Goal: Transaction & Acquisition: Book appointment/travel/reservation

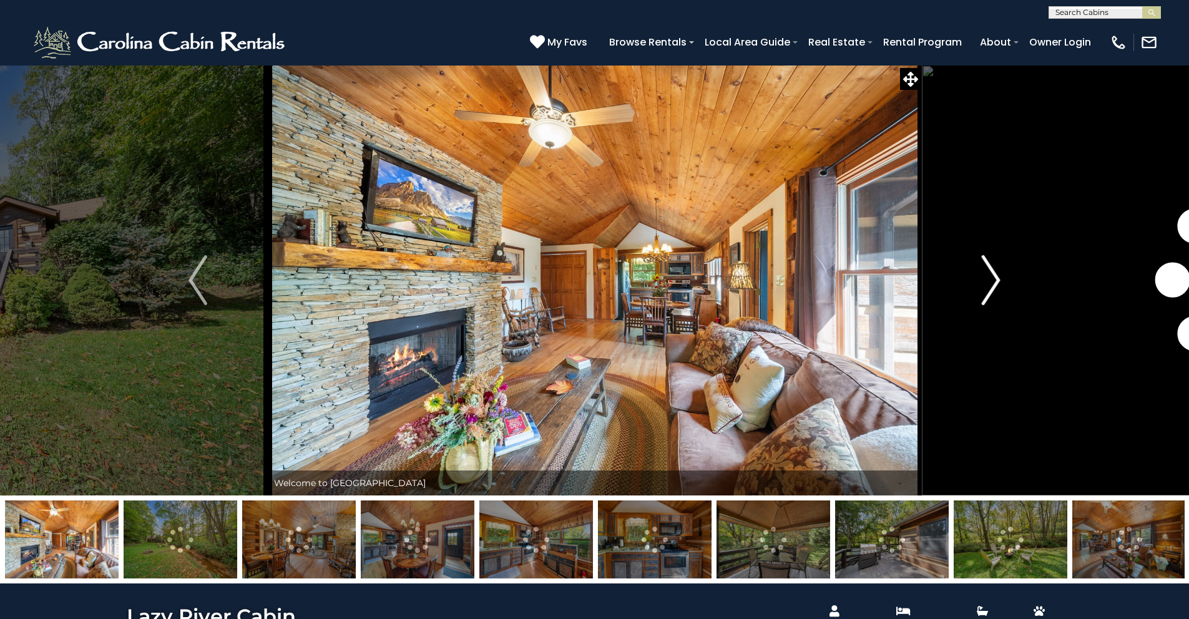
click at [987, 286] on img "Next" at bounding box center [991, 280] width 19 height 50
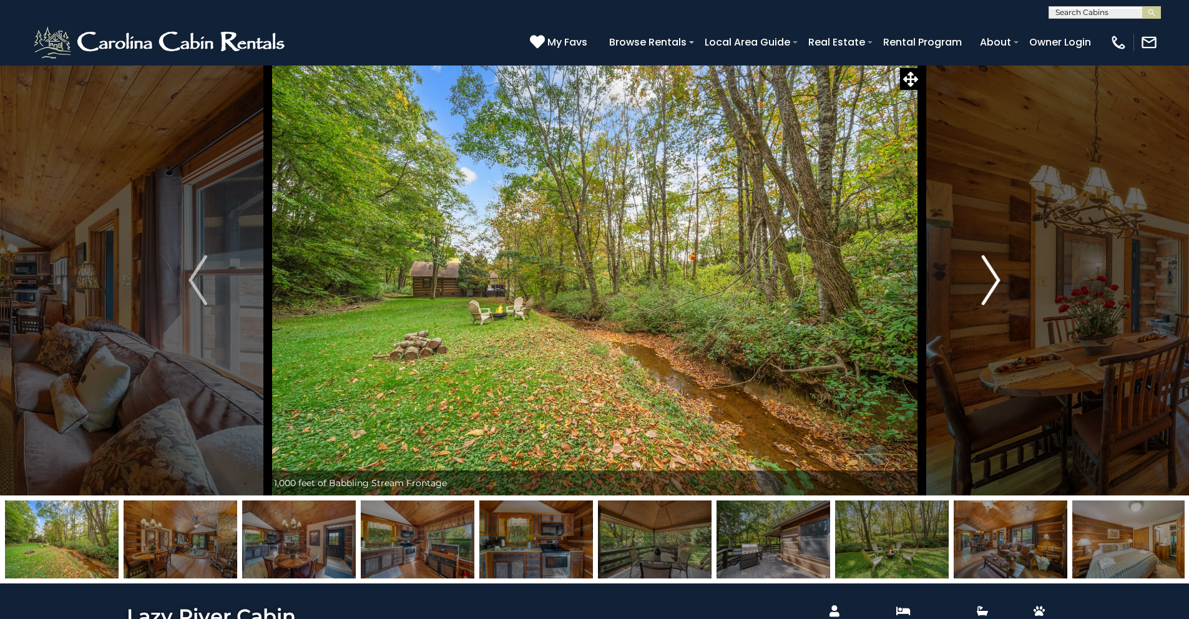
click at [986, 279] on img "Next" at bounding box center [991, 280] width 19 height 50
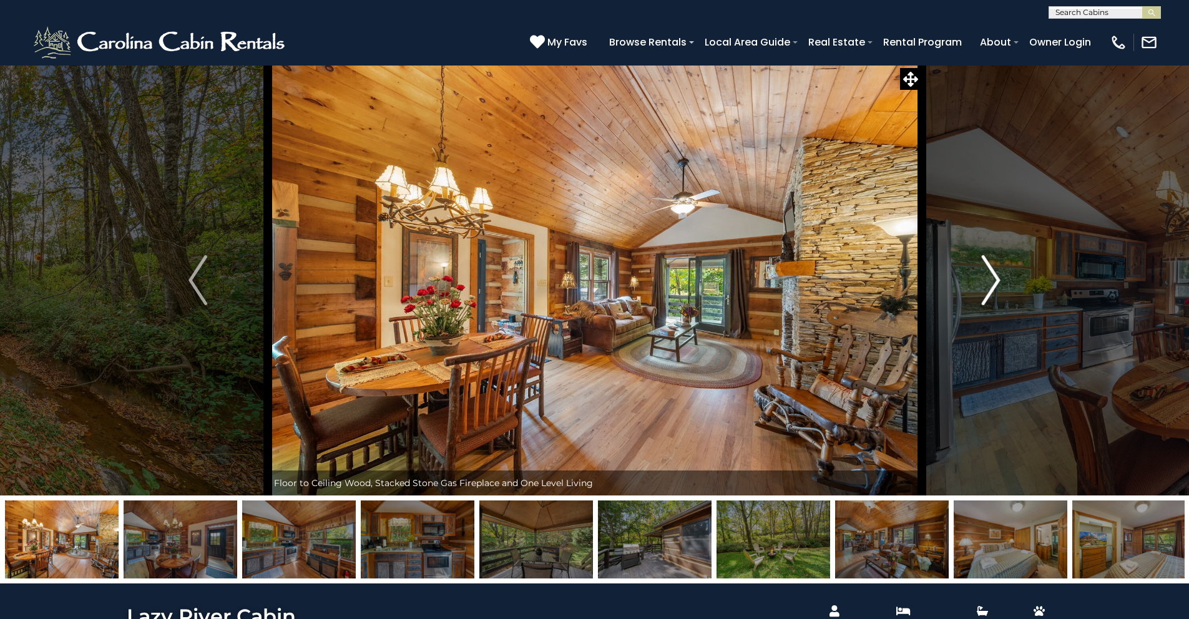
click at [986, 279] on img "Next" at bounding box center [991, 280] width 19 height 50
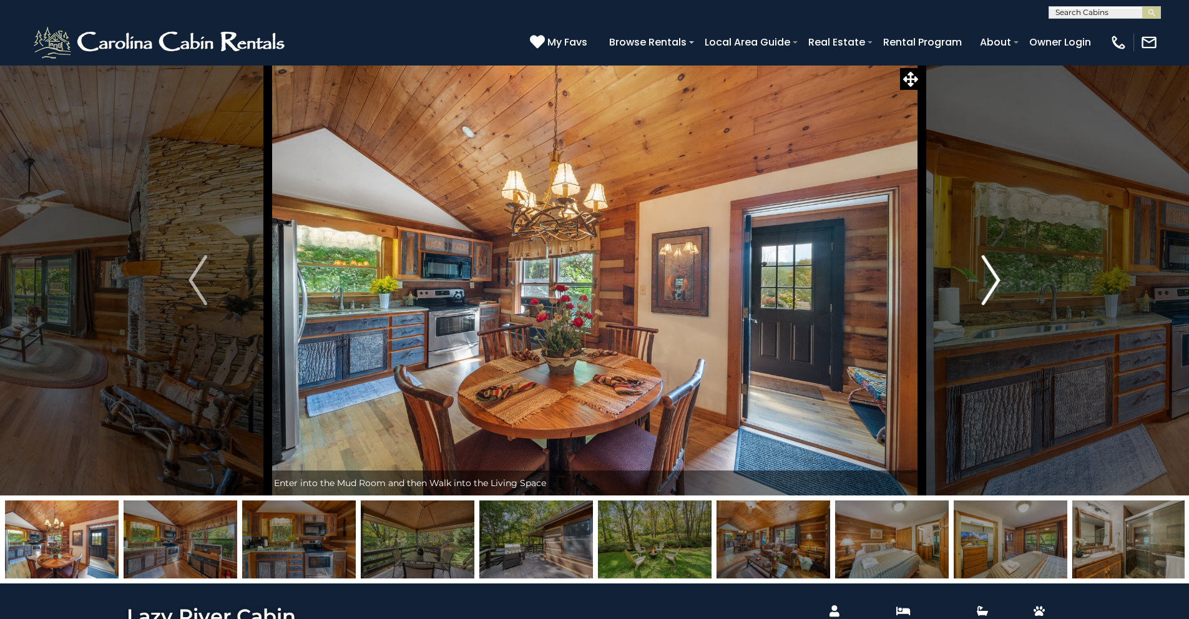
click at [986, 279] on img "Next" at bounding box center [991, 280] width 19 height 50
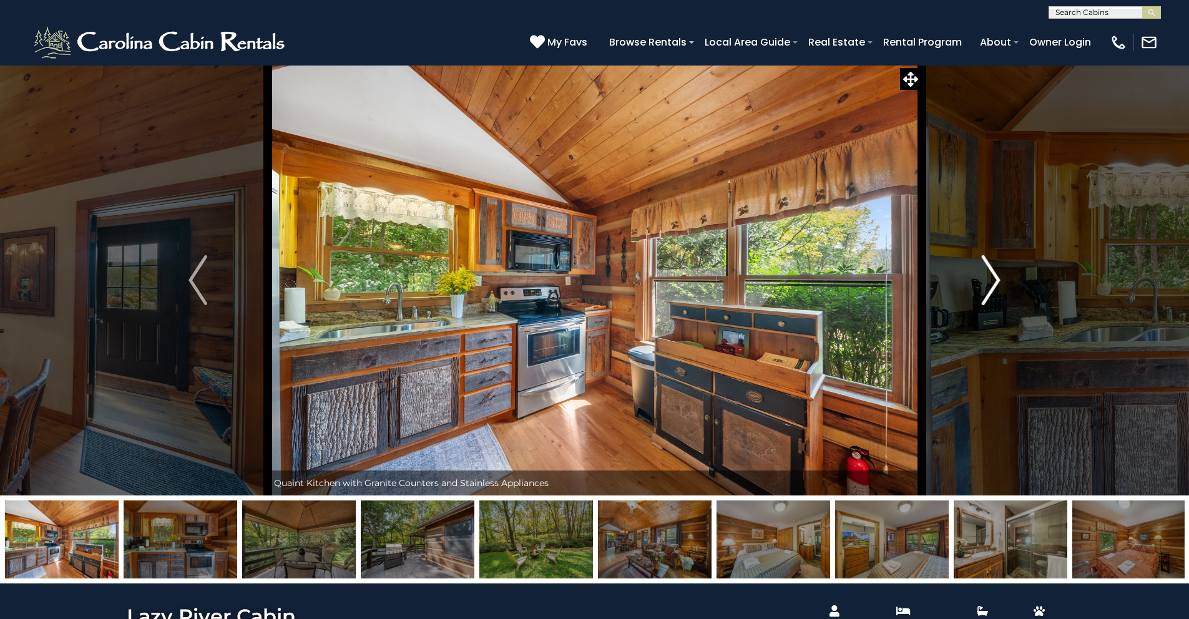
click at [986, 279] on img "Next" at bounding box center [991, 280] width 19 height 50
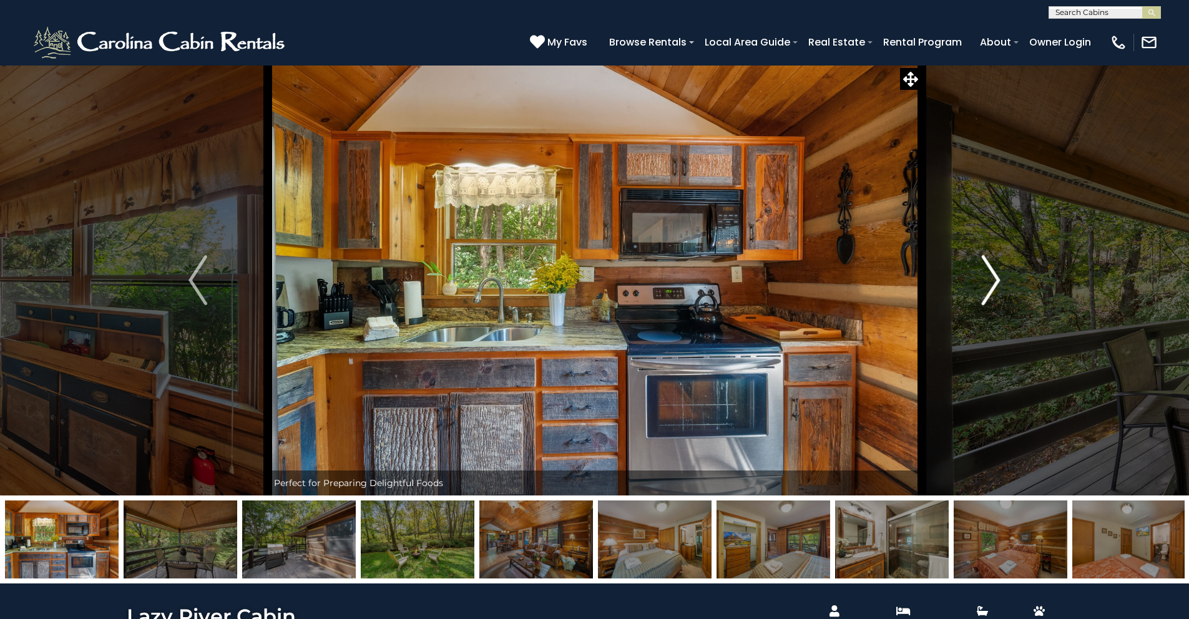
click at [986, 279] on img "Next" at bounding box center [991, 280] width 19 height 50
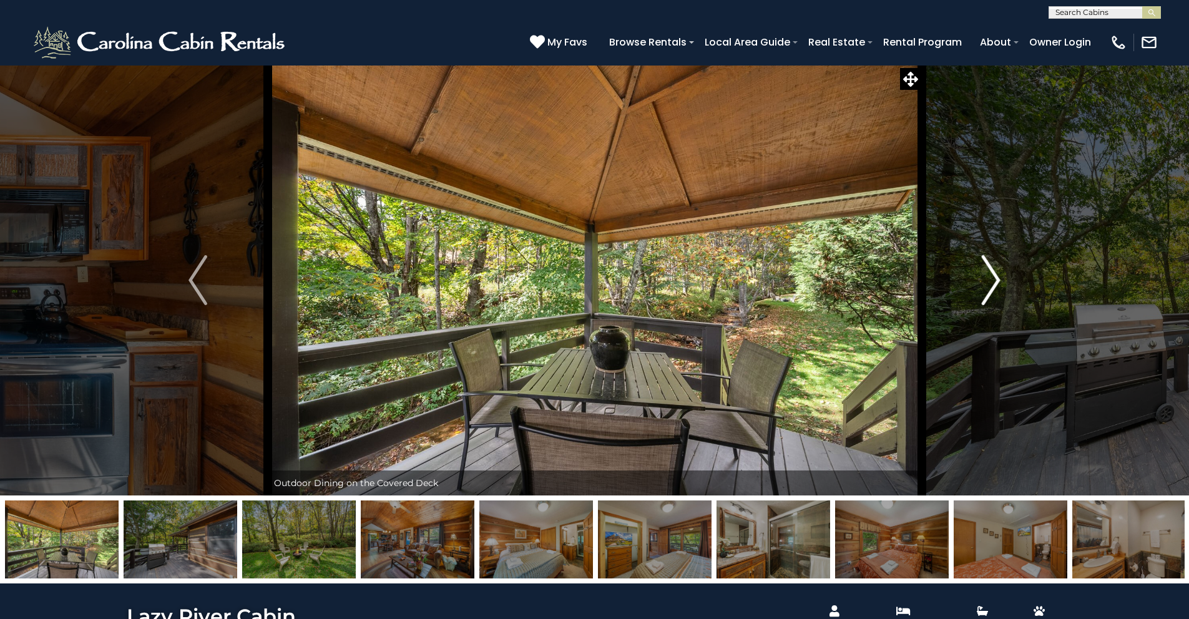
click at [986, 279] on img "Next" at bounding box center [991, 280] width 19 height 50
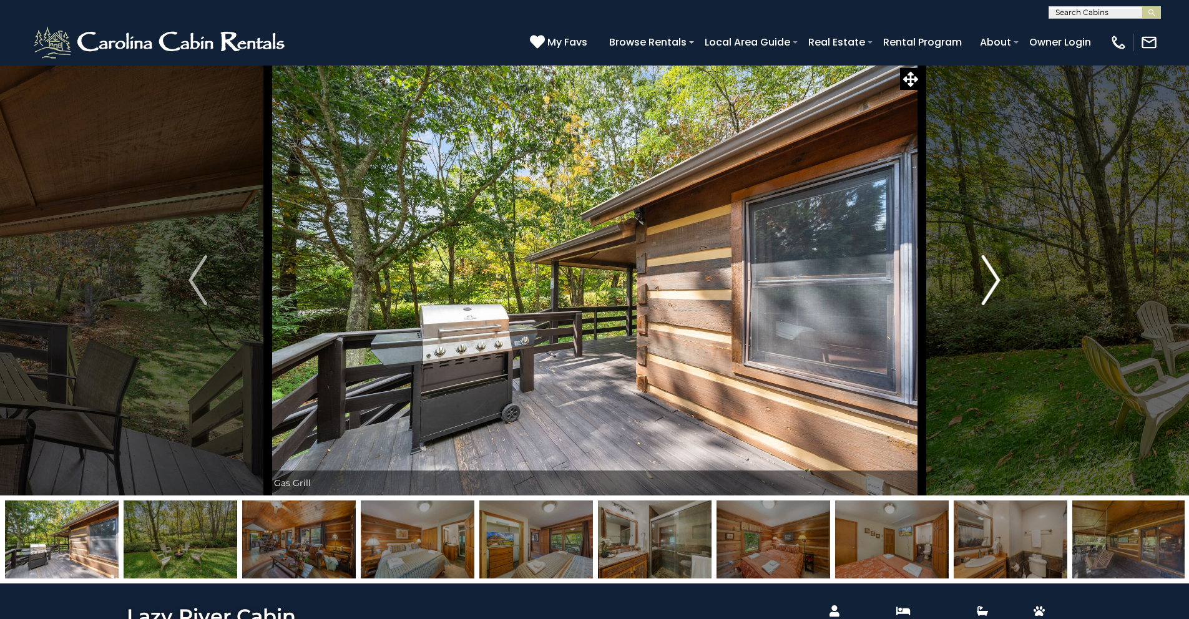
click at [986, 279] on img "Next" at bounding box center [991, 280] width 19 height 50
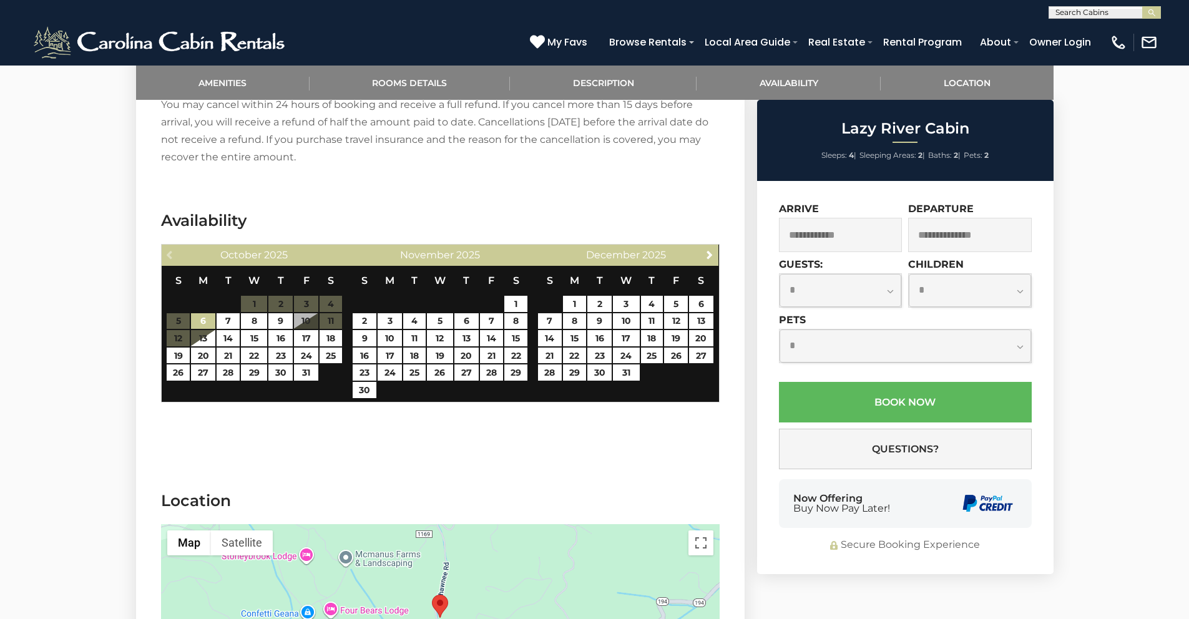
scroll to position [1921, 0]
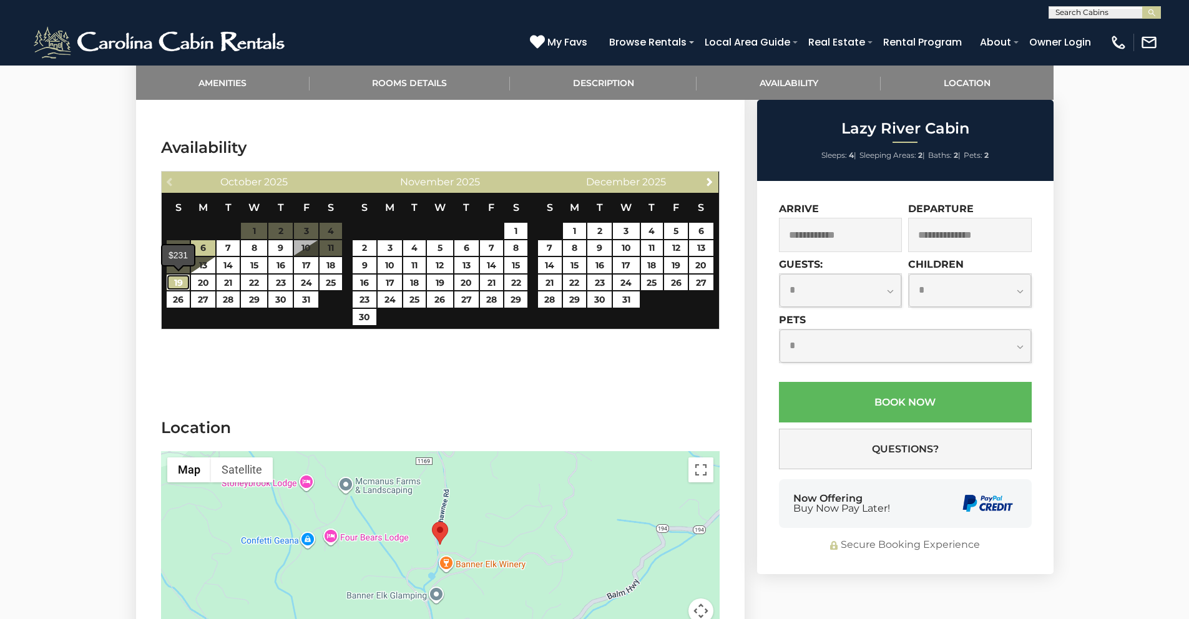
click at [178, 278] on link "19" at bounding box center [178, 283] width 23 height 16
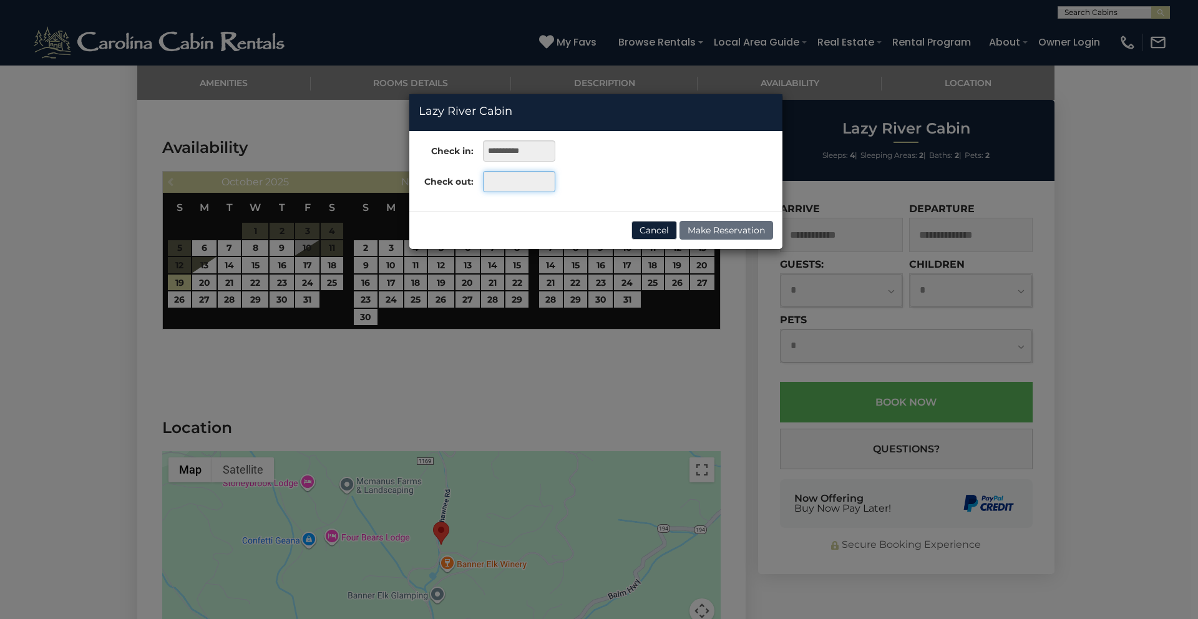
click at [524, 184] on input "text" at bounding box center [519, 181] width 72 height 21
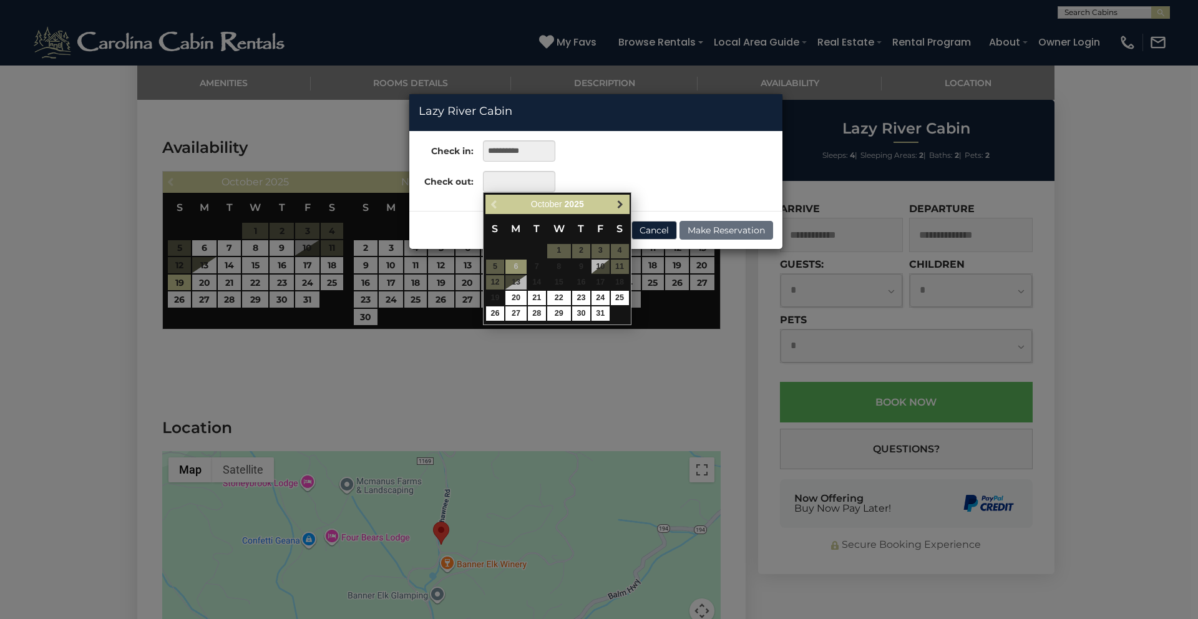
click at [615, 206] on span "Next" at bounding box center [620, 204] width 10 height 10
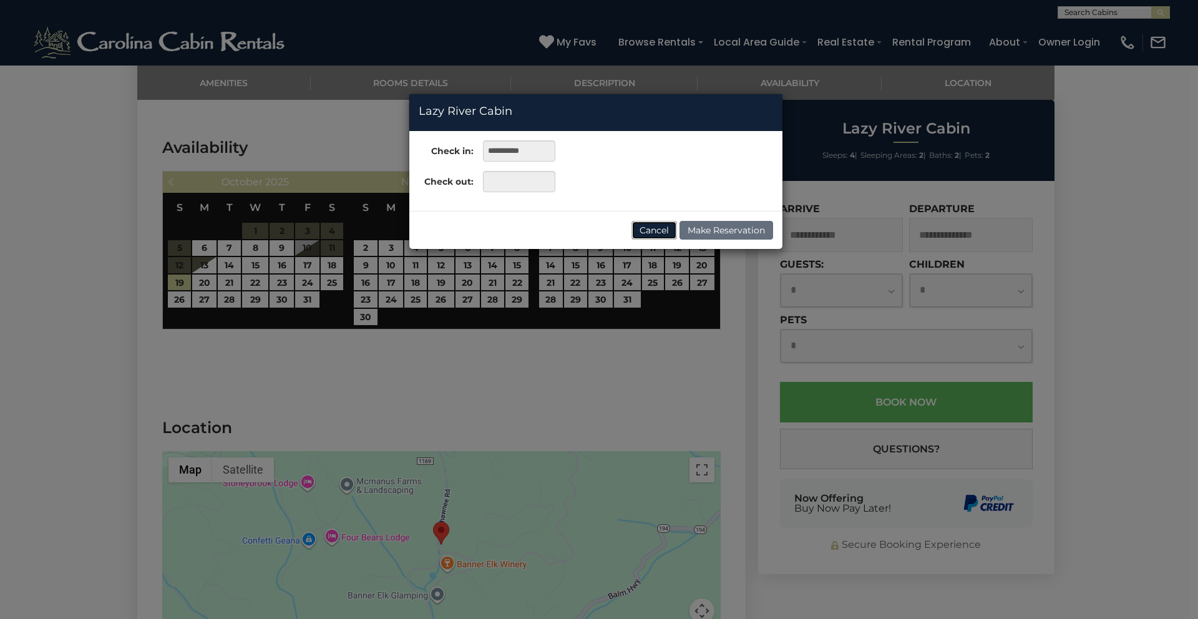
click at [662, 230] on button "Cancel" at bounding box center [655, 230] width 46 height 19
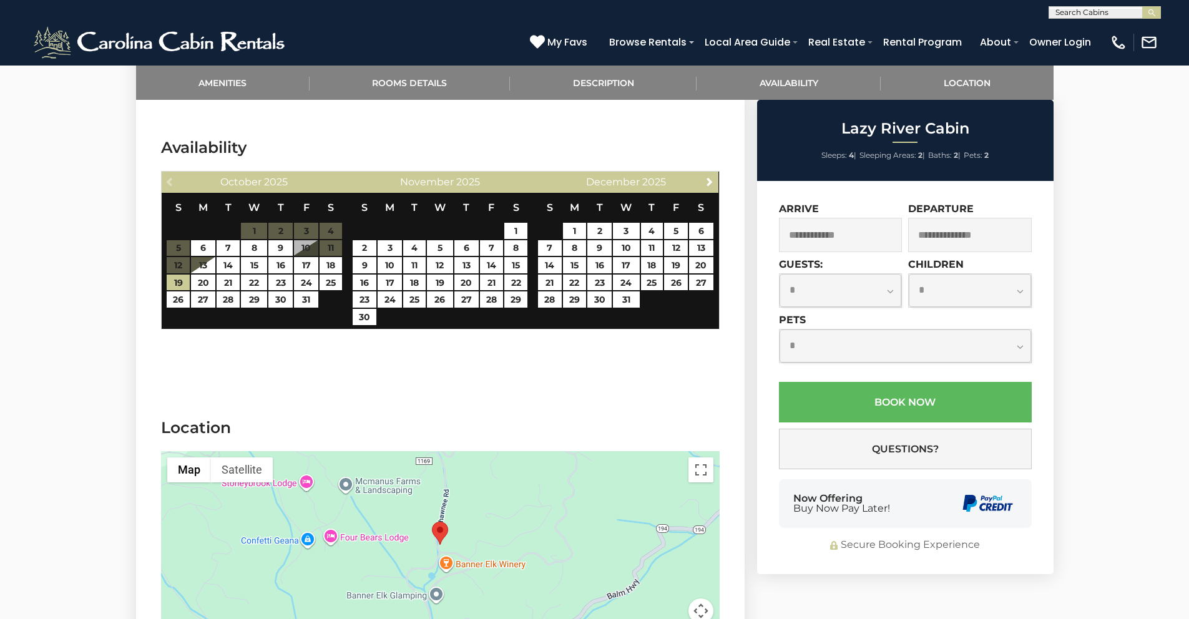
click at [589, 339] on section "Availability Previous [DATE] S M T W T F S 1 2 3 4 5 6 7 8 9 10 11 12 13 14 15 …" at bounding box center [440, 236] width 609 height 237
click at [300, 265] on link "17" at bounding box center [306, 265] width 24 height 16
type input "**********"
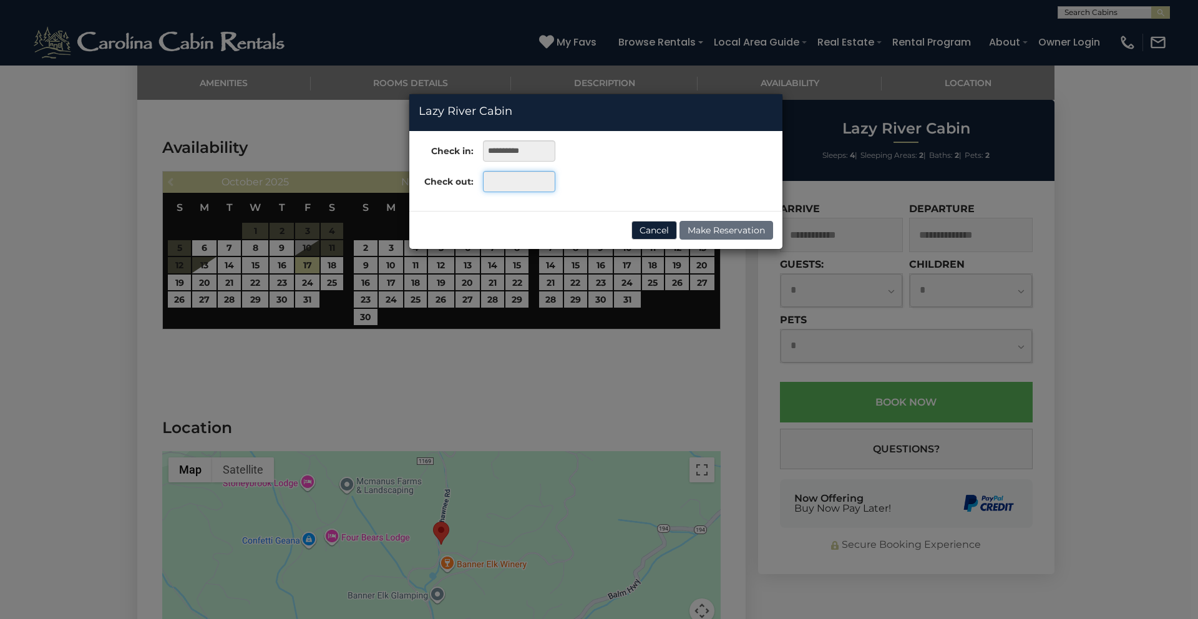
click at [499, 177] on input "text" at bounding box center [519, 181] width 72 height 21
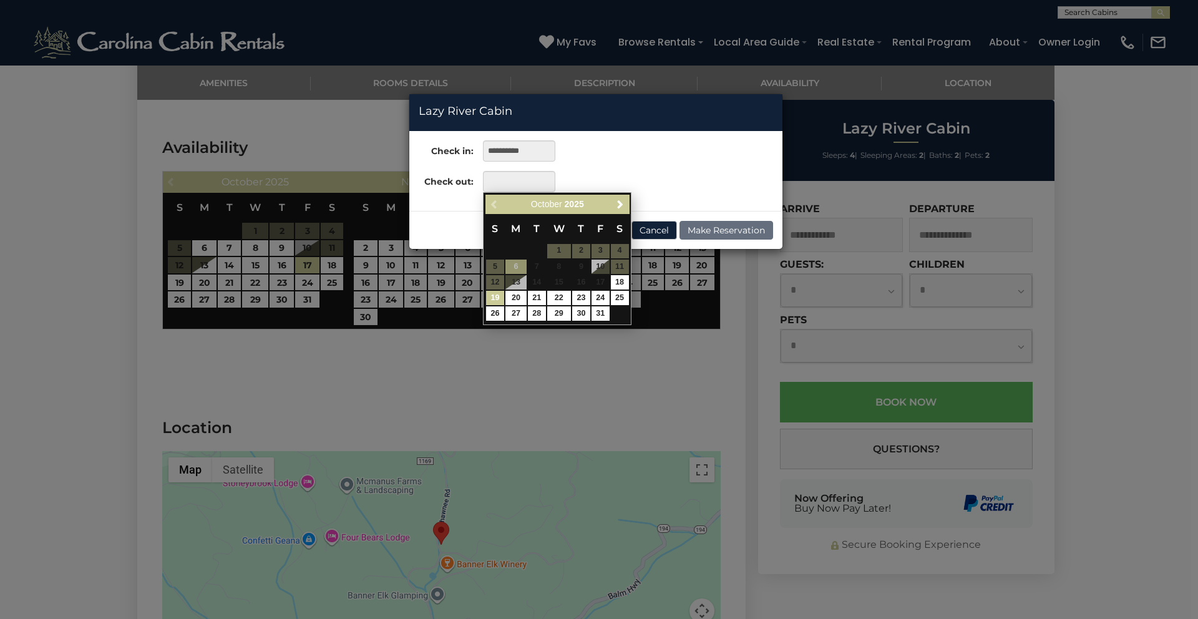
click at [494, 300] on link "19" at bounding box center [495, 298] width 18 height 14
type input "**********"
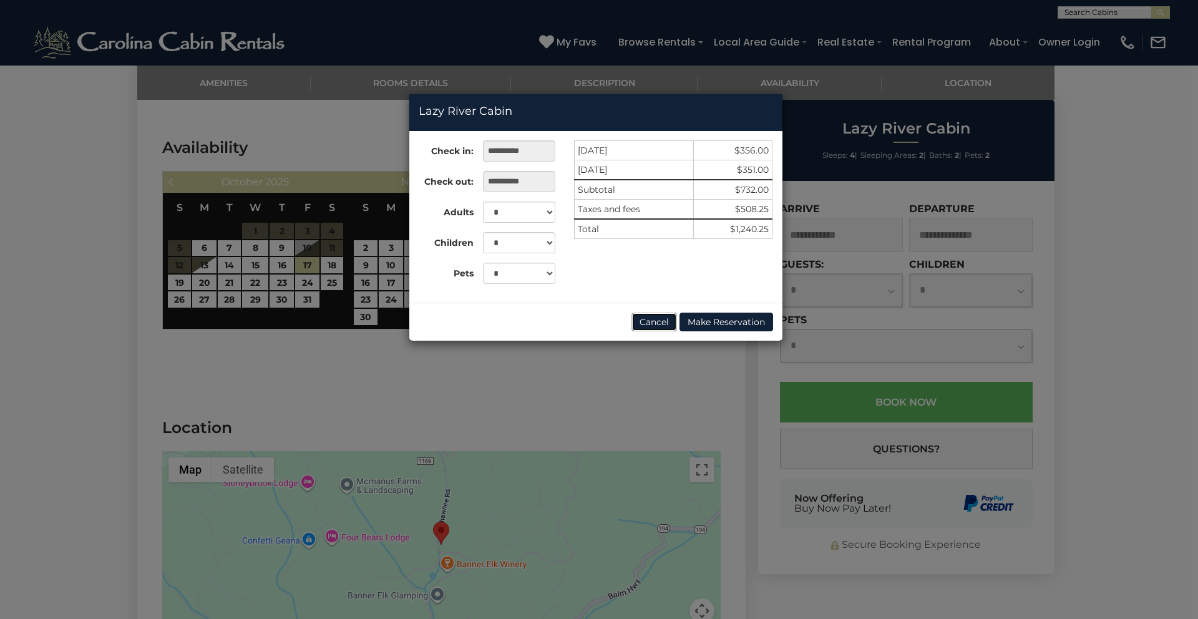
click at [651, 323] on button "Cancel" at bounding box center [655, 322] width 46 height 19
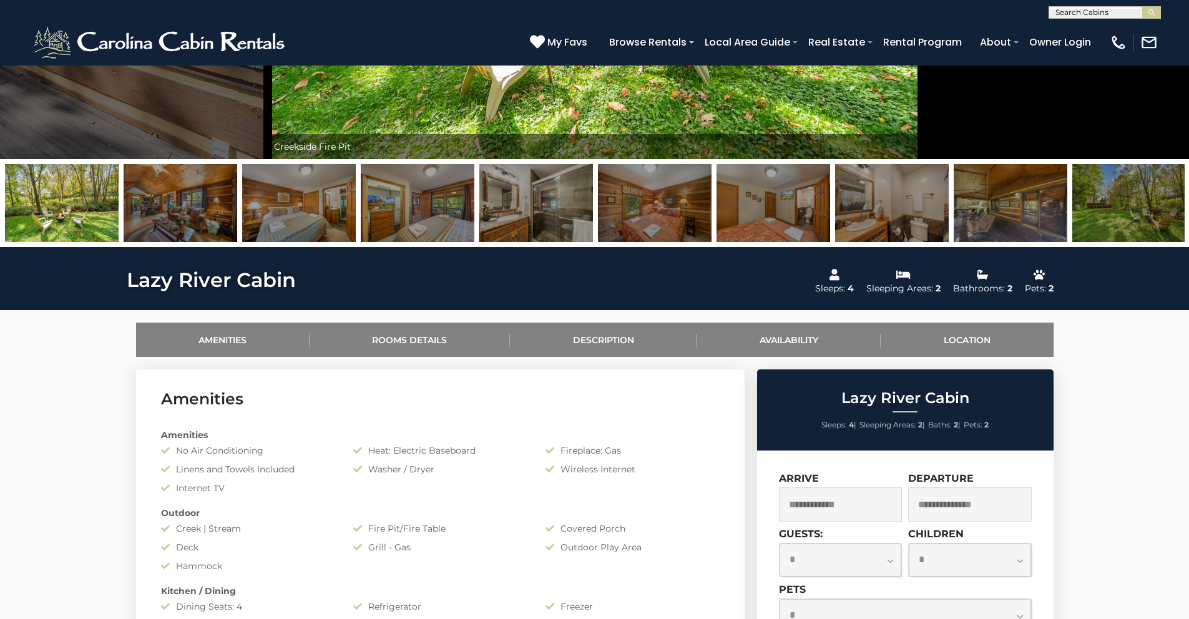
scroll to position [0, 0]
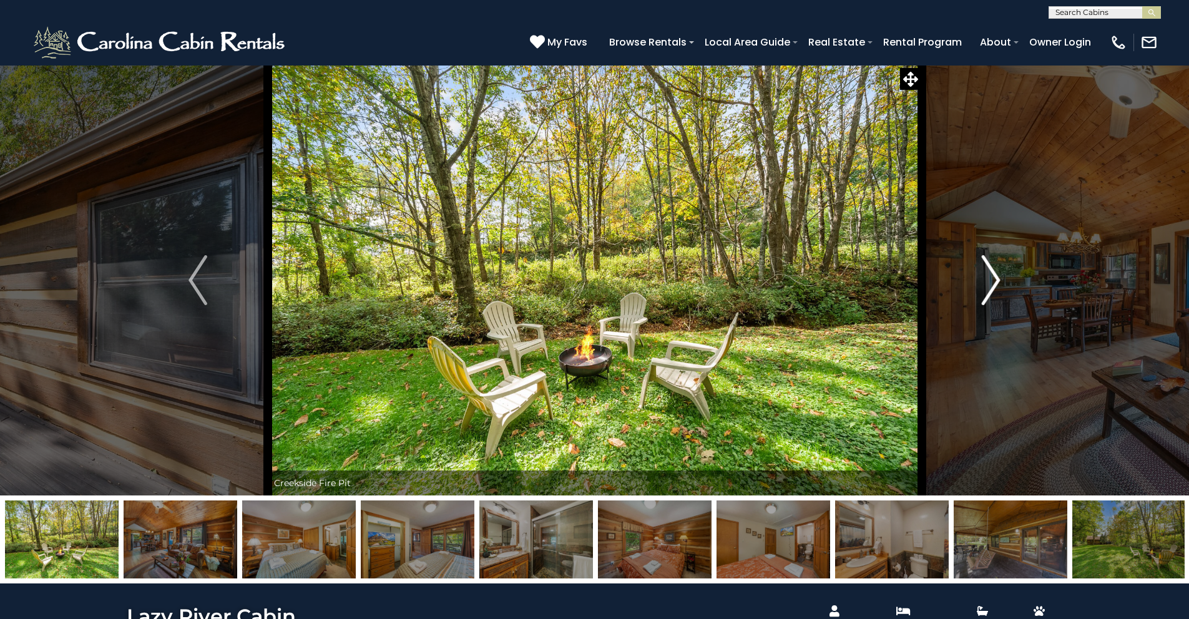
click at [988, 282] on img "Next" at bounding box center [991, 280] width 19 height 50
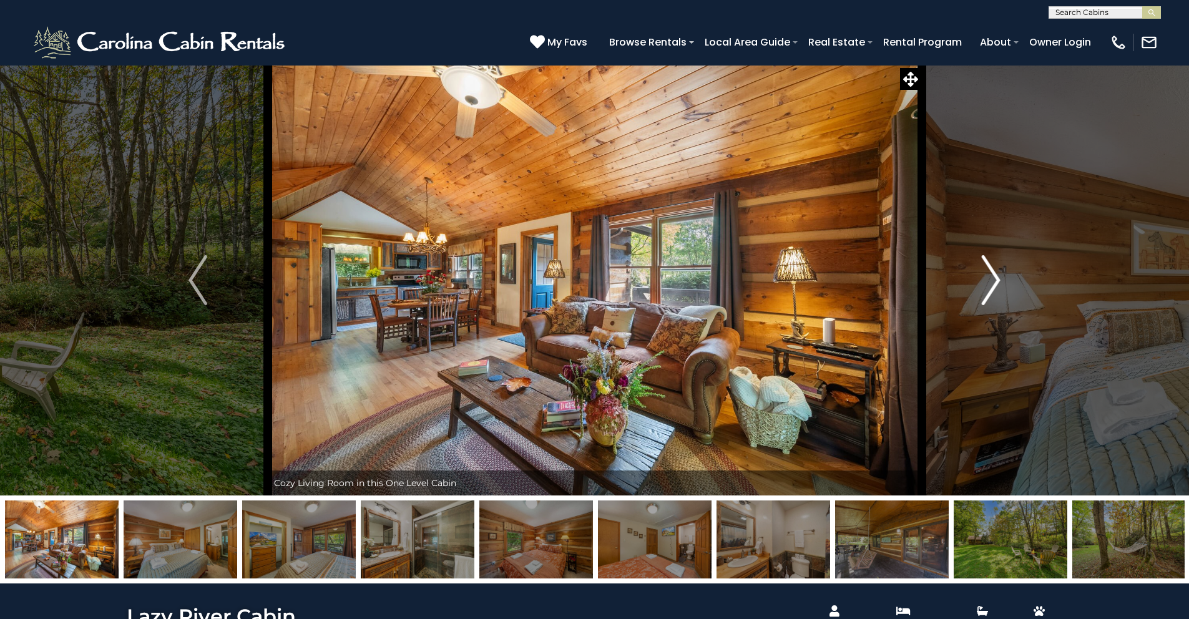
click at [988, 282] on img "Next" at bounding box center [991, 280] width 19 height 50
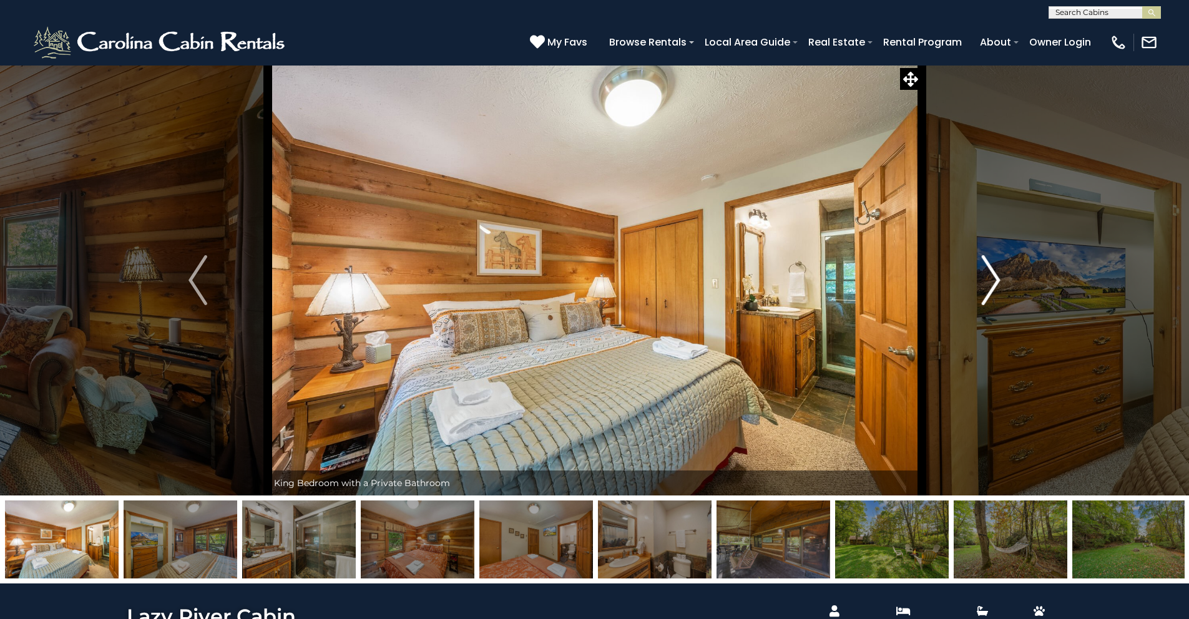
click at [988, 282] on img "Next" at bounding box center [991, 280] width 19 height 50
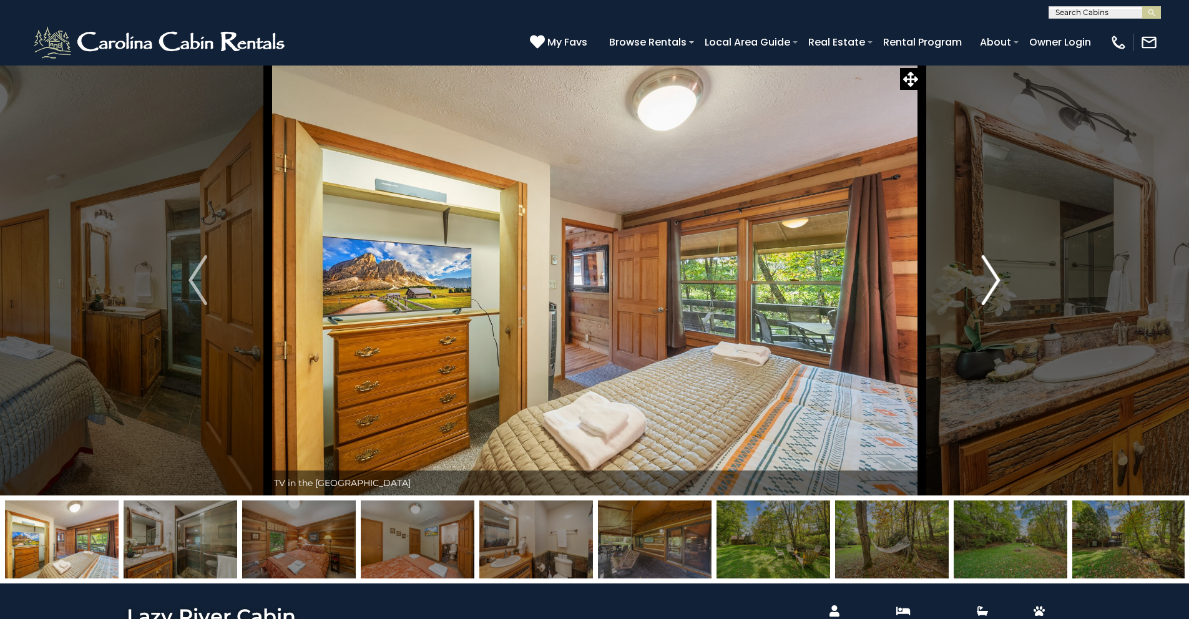
click at [988, 282] on img "Next" at bounding box center [991, 280] width 19 height 50
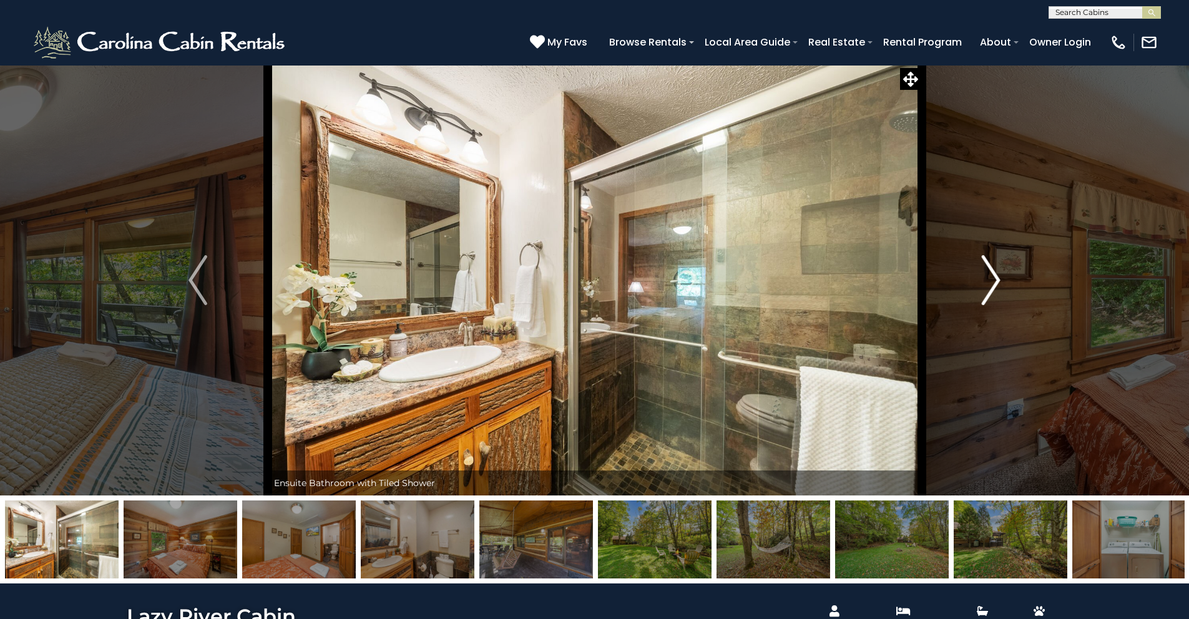
click at [988, 282] on img "Next" at bounding box center [991, 280] width 19 height 50
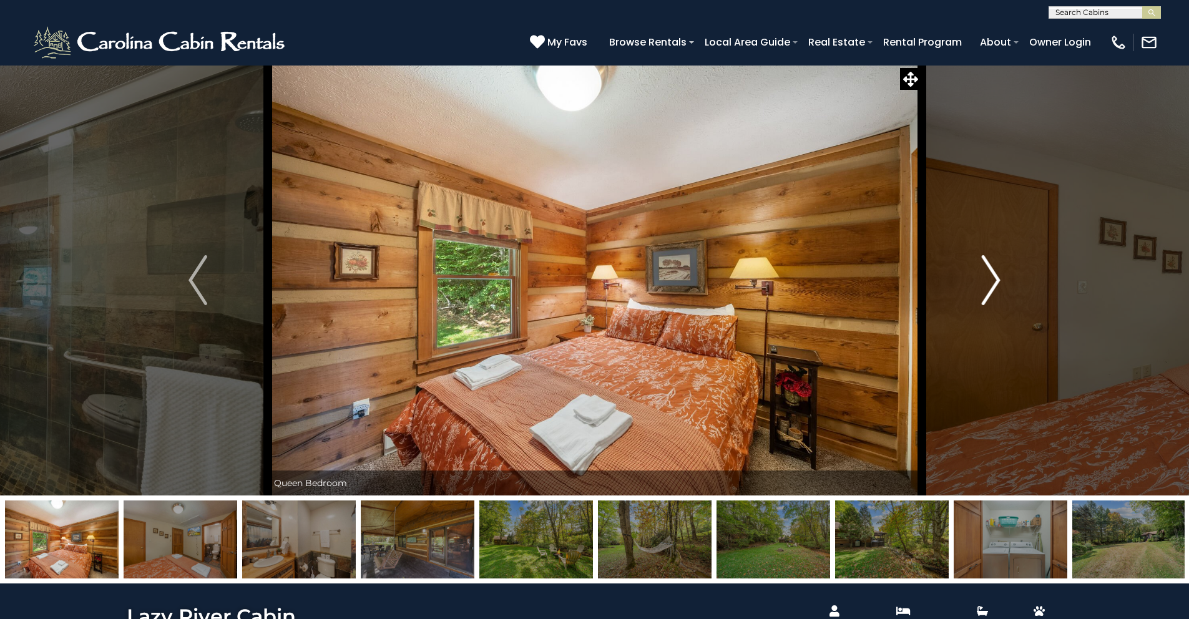
click at [988, 282] on img "Next" at bounding box center [991, 280] width 19 height 50
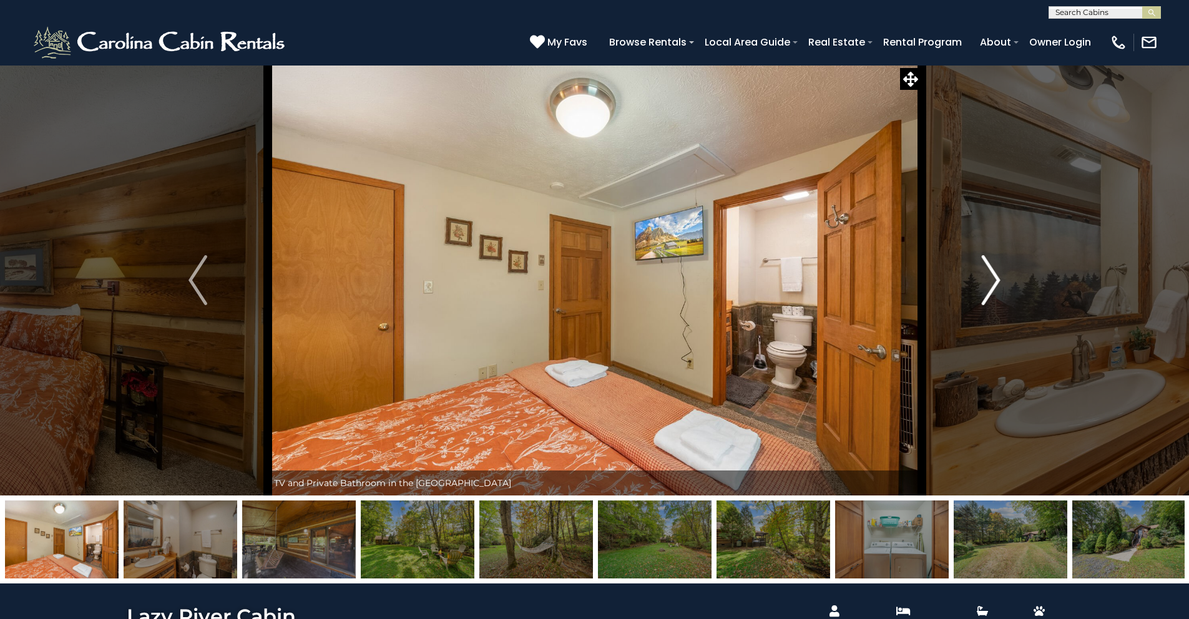
click at [988, 282] on img "Next" at bounding box center [991, 280] width 19 height 50
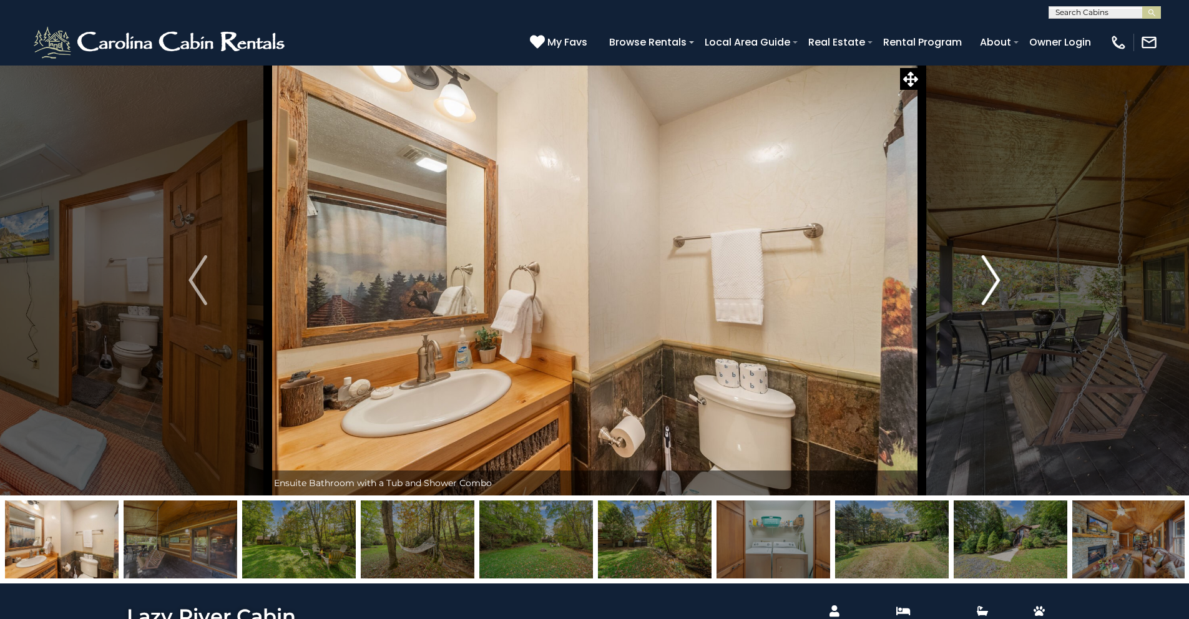
click at [988, 282] on img "Next" at bounding box center [991, 280] width 19 height 50
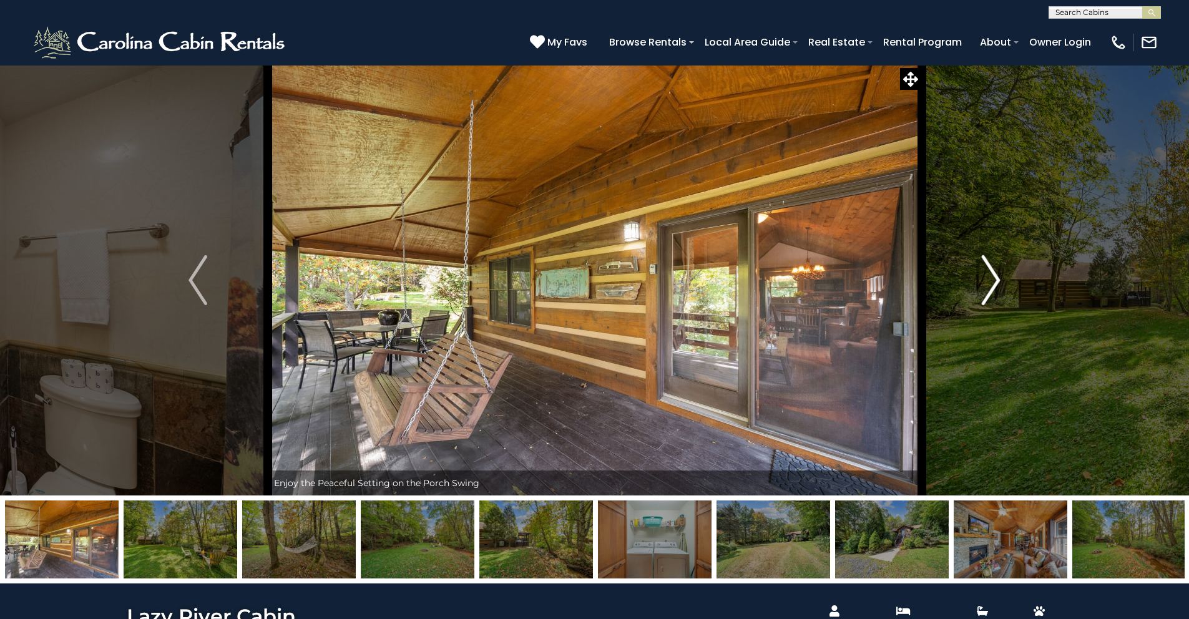
click at [988, 282] on img "Next" at bounding box center [991, 280] width 19 height 50
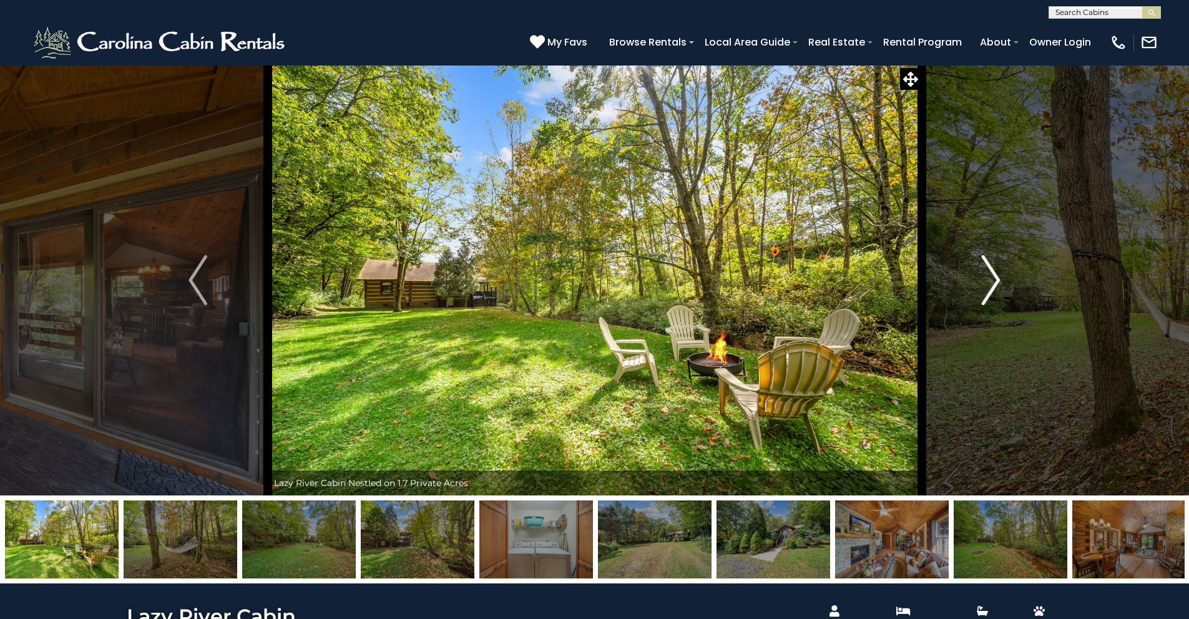
click at [988, 282] on img "Next" at bounding box center [991, 280] width 19 height 50
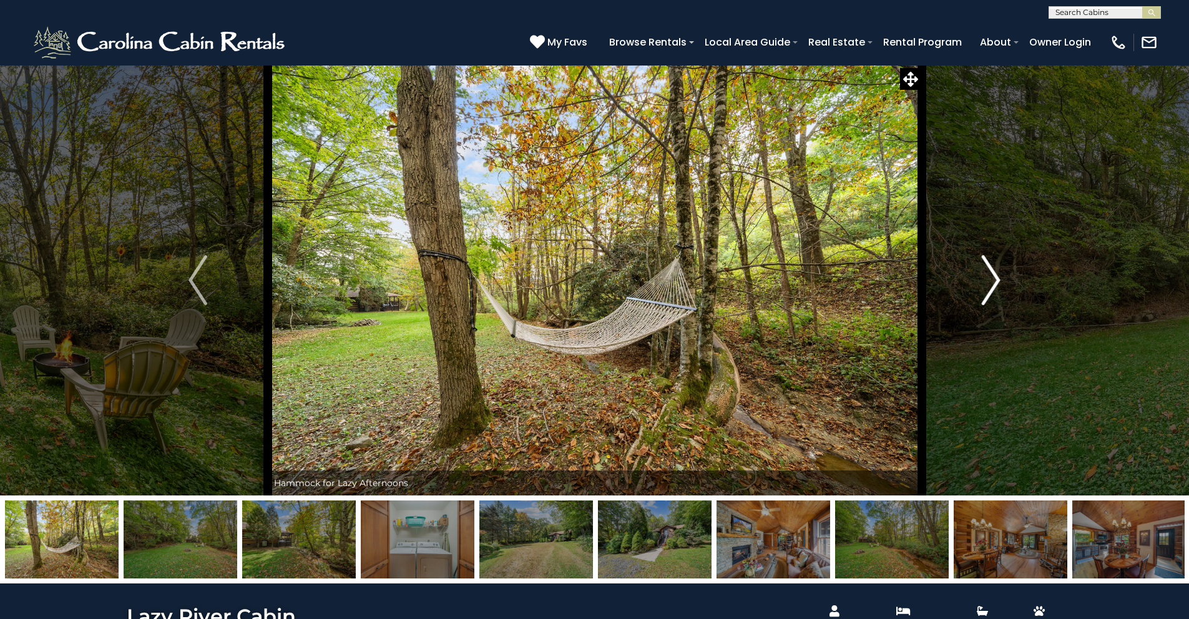
click at [988, 282] on img "Next" at bounding box center [991, 280] width 19 height 50
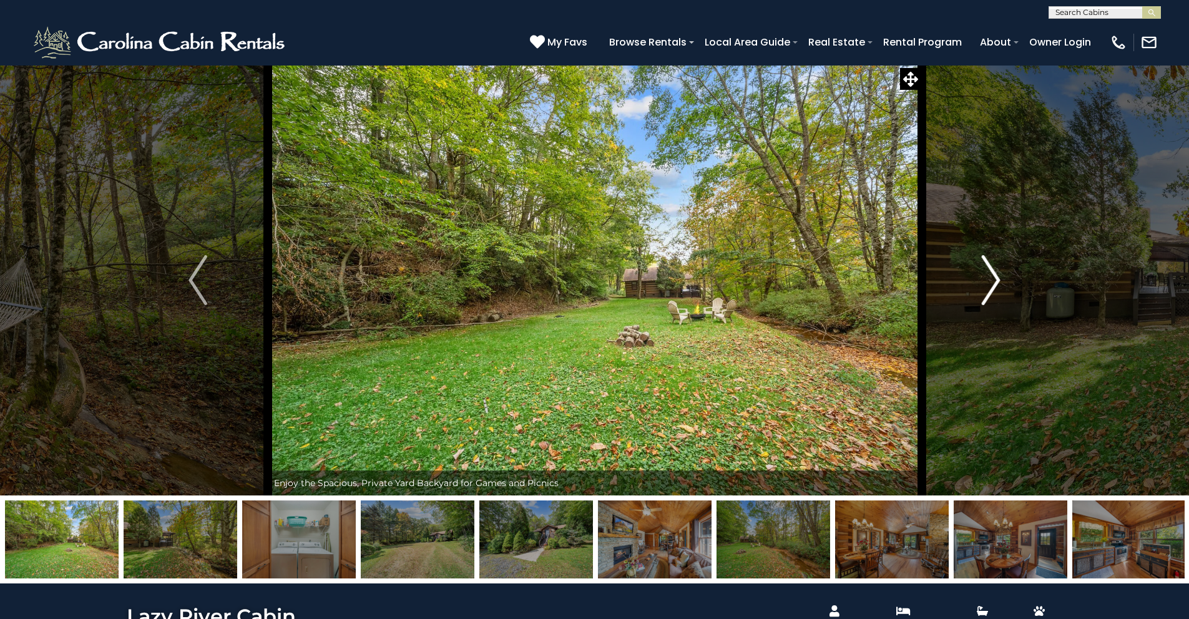
click at [988, 282] on img "Next" at bounding box center [991, 280] width 19 height 50
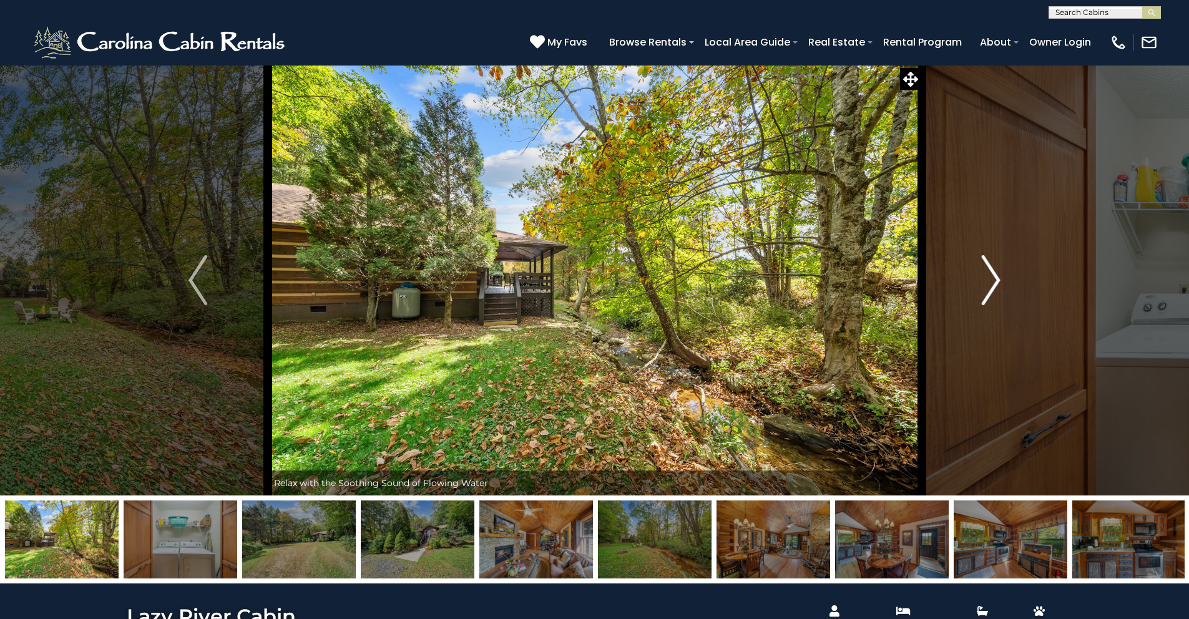
click at [988, 282] on img "Next" at bounding box center [991, 280] width 19 height 50
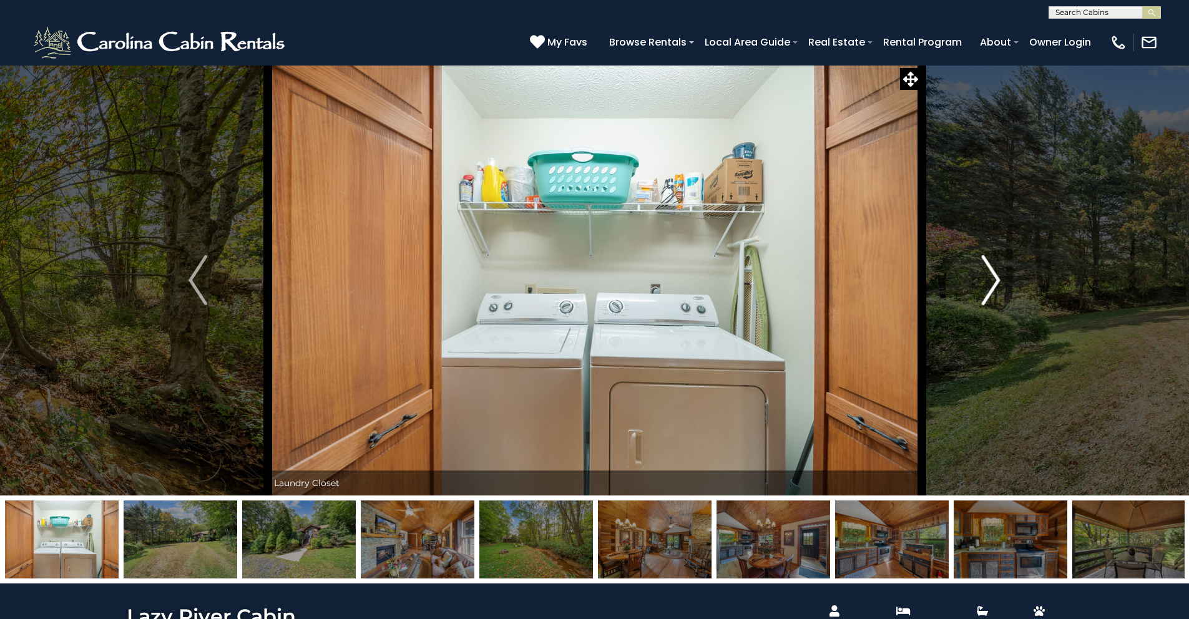
click at [988, 282] on img "Next" at bounding box center [991, 280] width 19 height 50
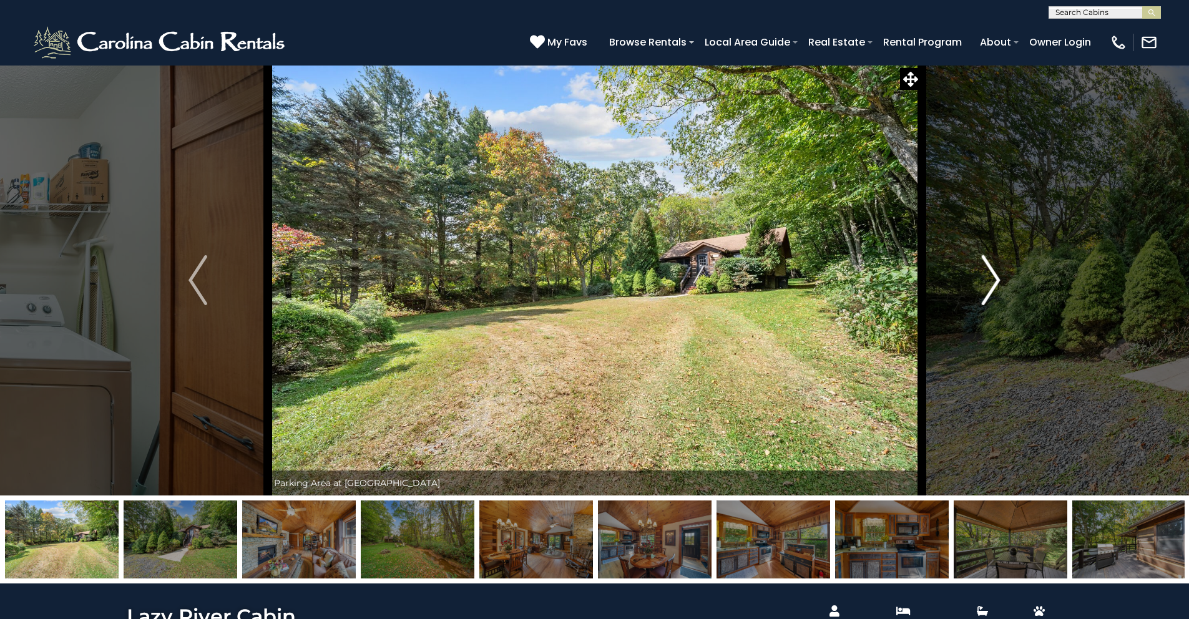
click at [988, 282] on img "Next" at bounding box center [991, 280] width 19 height 50
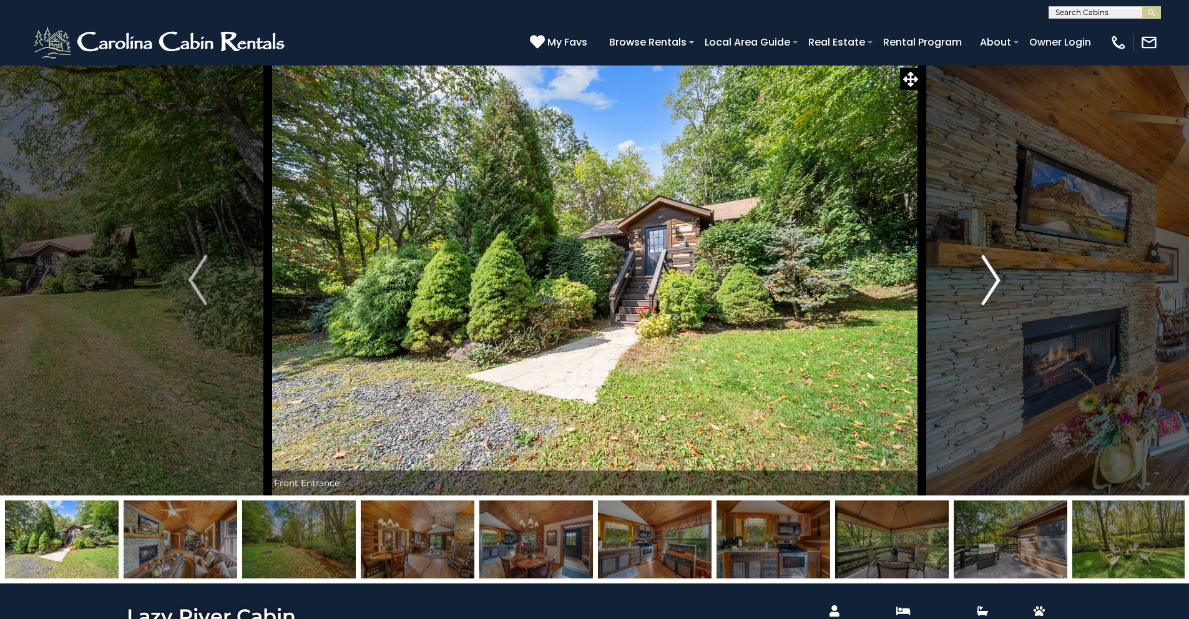
click at [988, 282] on img "Next" at bounding box center [991, 280] width 19 height 50
